Goal: Transaction & Acquisition: Purchase product/service

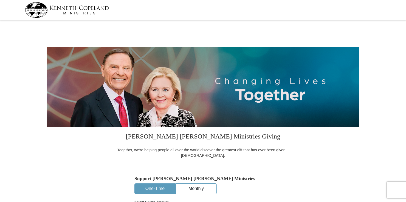
select select "TN"
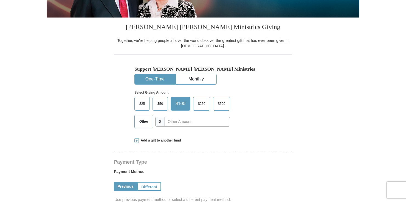
scroll to position [137, 0]
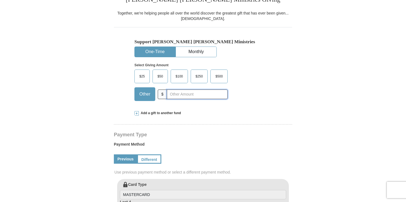
click at [174, 96] on input "text" at bounding box center [197, 95] width 61 height 10
type input "10.00"
click at [212, 156] on div "Previous Different" at bounding box center [203, 159] width 178 height 19
click at [135, 112] on span at bounding box center [136, 113] width 4 height 4
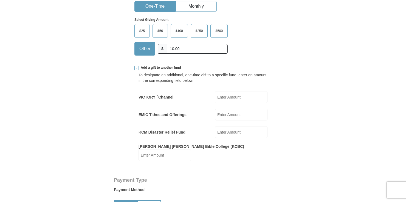
scroll to position [192, 0]
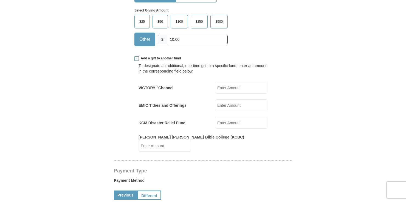
click at [233, 124] on input "KCM Disaster Relief Fund" at bounding box center [241, 123] width 52 height 12
type input "10.00"
click at [334, 145] on form "Kenneth Copeland Ministries Giving Together, we're helping people all over the …" at bounding box center [203, 175] width 312 height 690
click at [225, 86] on input "VICTORY ™ Channel" at bounding box center [241, 88] width 52 height 12
type input "10.00"
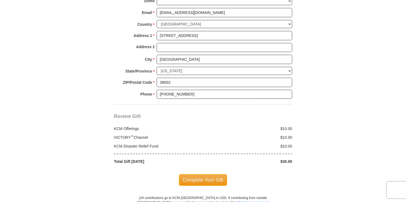
scroll to position [521, 0]
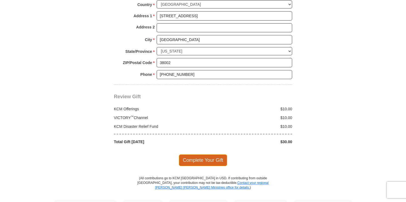
click at [205, 155] on span "Complete Your Gift" at bounding box center [203, 161] width 49 height 12
